Goal: Transaction & Acquisition: Purchase product/service

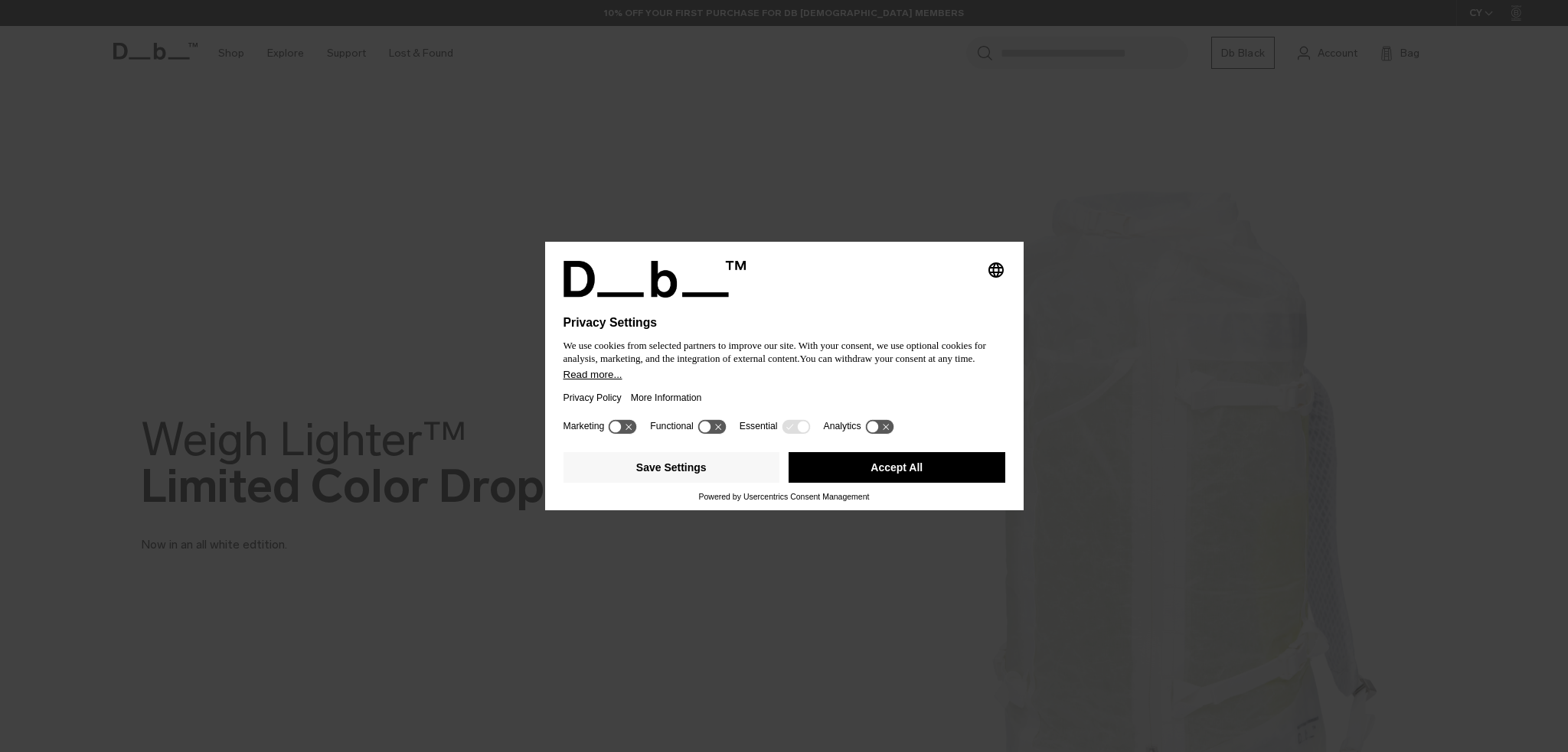
click at [891, 474] on button "Accept All" at bounding box center [897, 467] width 216 height 30
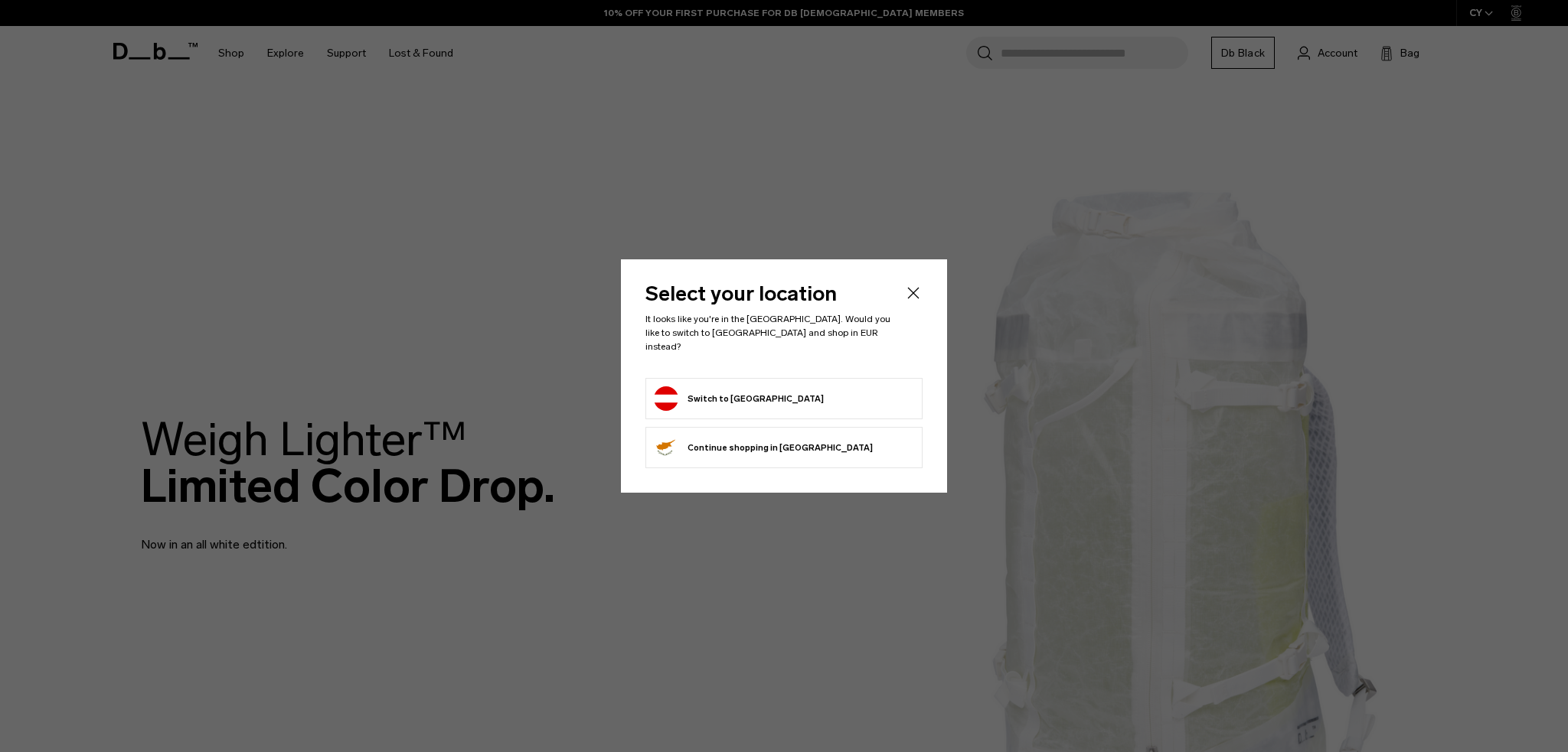
click at [824, 395] on form "Switch to [GEOGRAPHIC_DATA]" at bounding box center [784, 398] width 261 height 24
click at [916, 303] on icon "Close" at bounding box center [914, 293] width 19 height 19
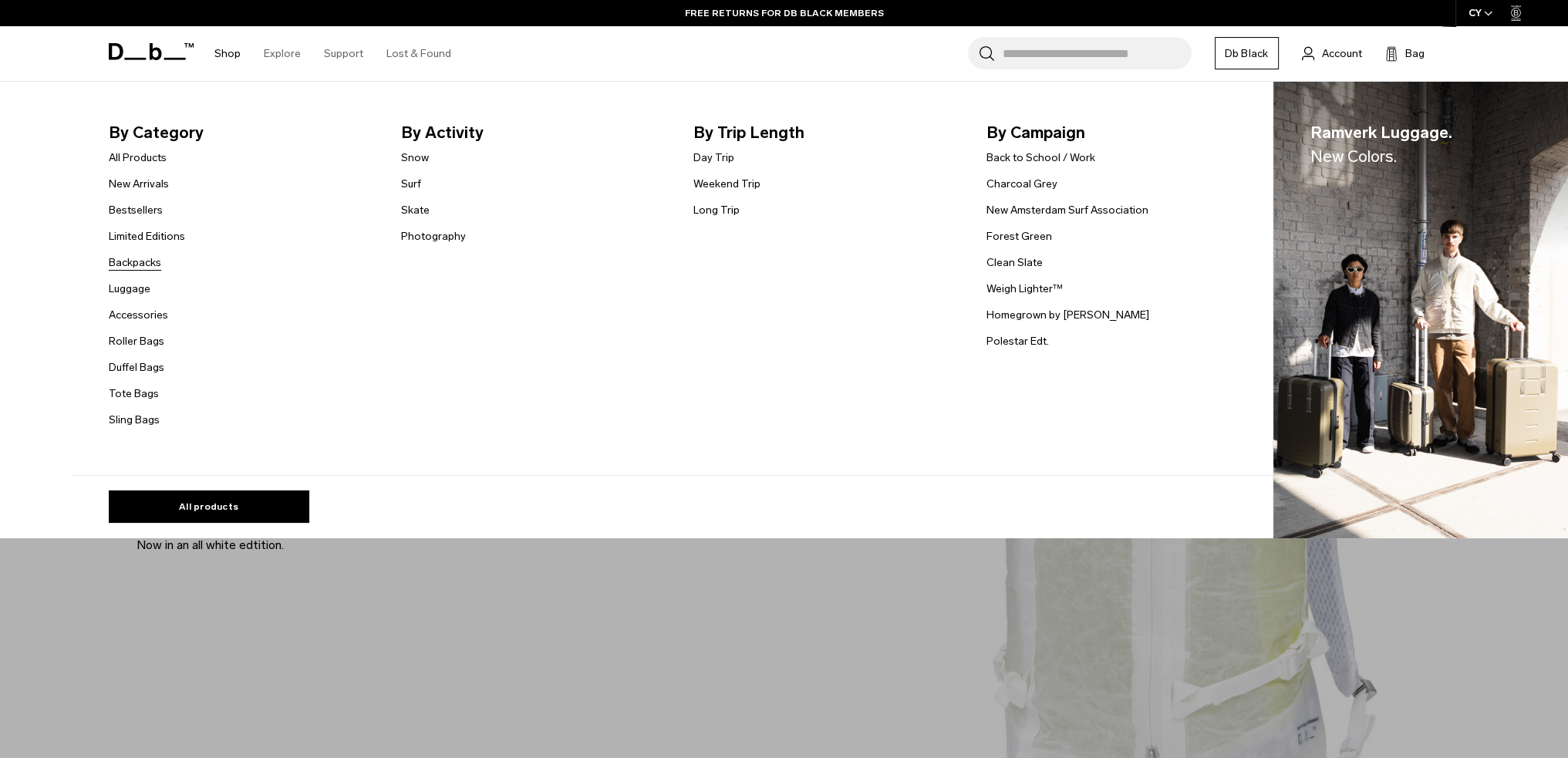
click at [152, 260] on link "Backpacks" at bounding box center [135, 263] width 53 height 16
